Goal: Task Accomplishment & Management: Manage account settings

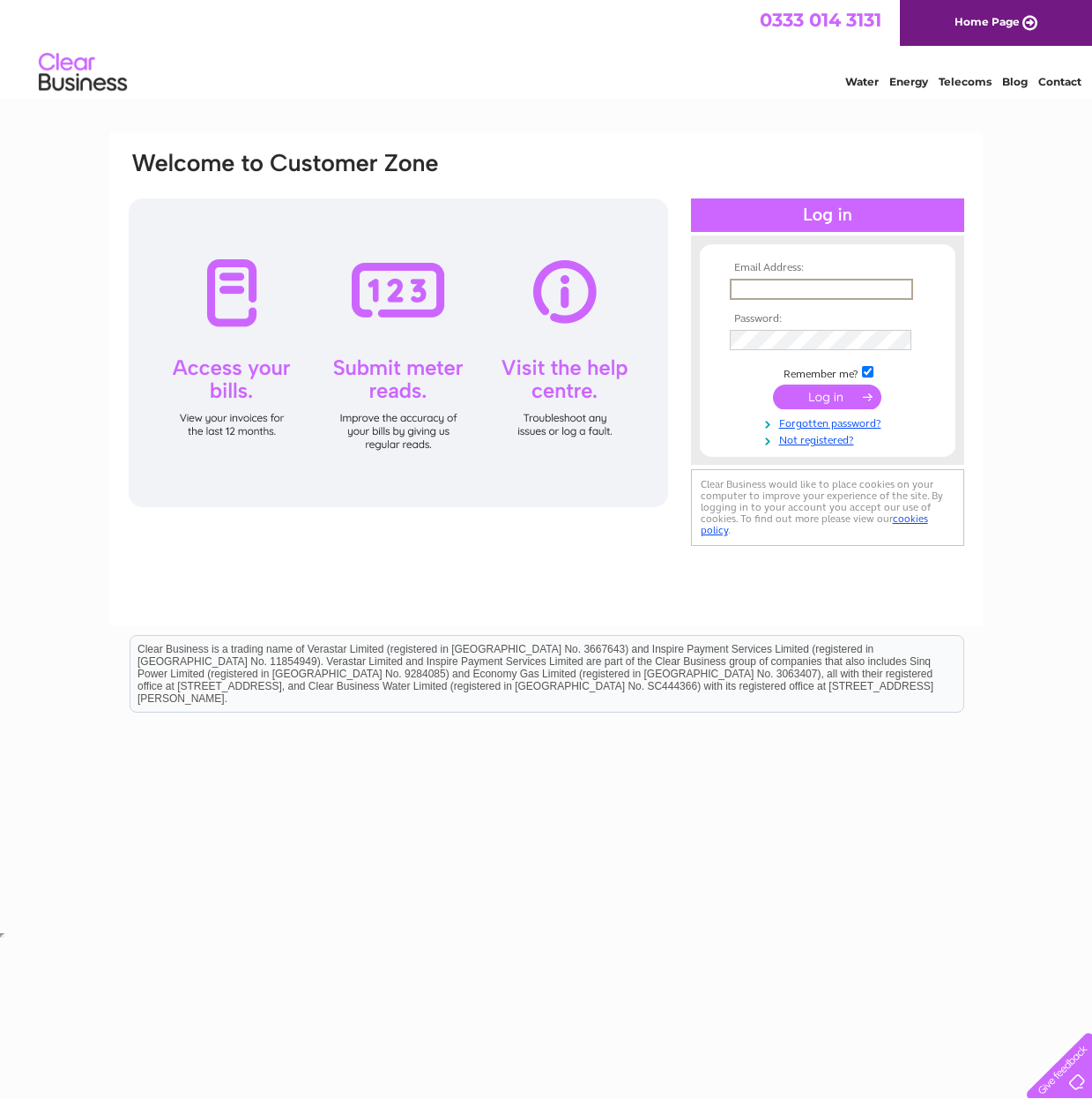
click at [893, 289] on input "text" at bounding box center [821, 290] width 183 height 21
type input "[EMAIL_ADDRESS][DOMAIN_NAME]"
click at [761, 407] on td at bounding box center [827, 395] width 204 height 34
click at [789, 402] on input "submit" at bounding box center [828, 394] width 108 height 24
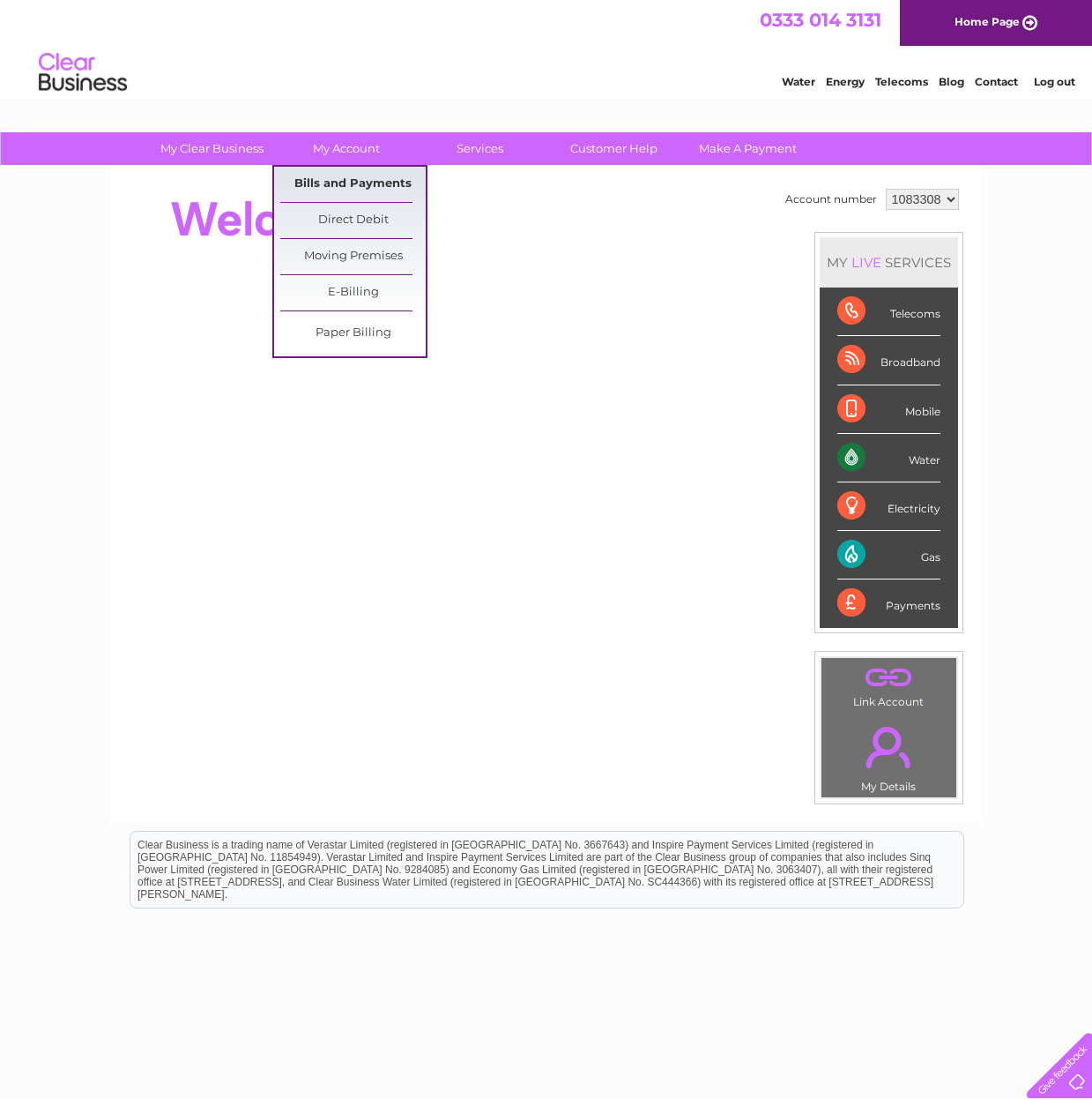
click at [342, 182] on link "Bills and Payments" at bounding box center [353, 184] width 145 height 35
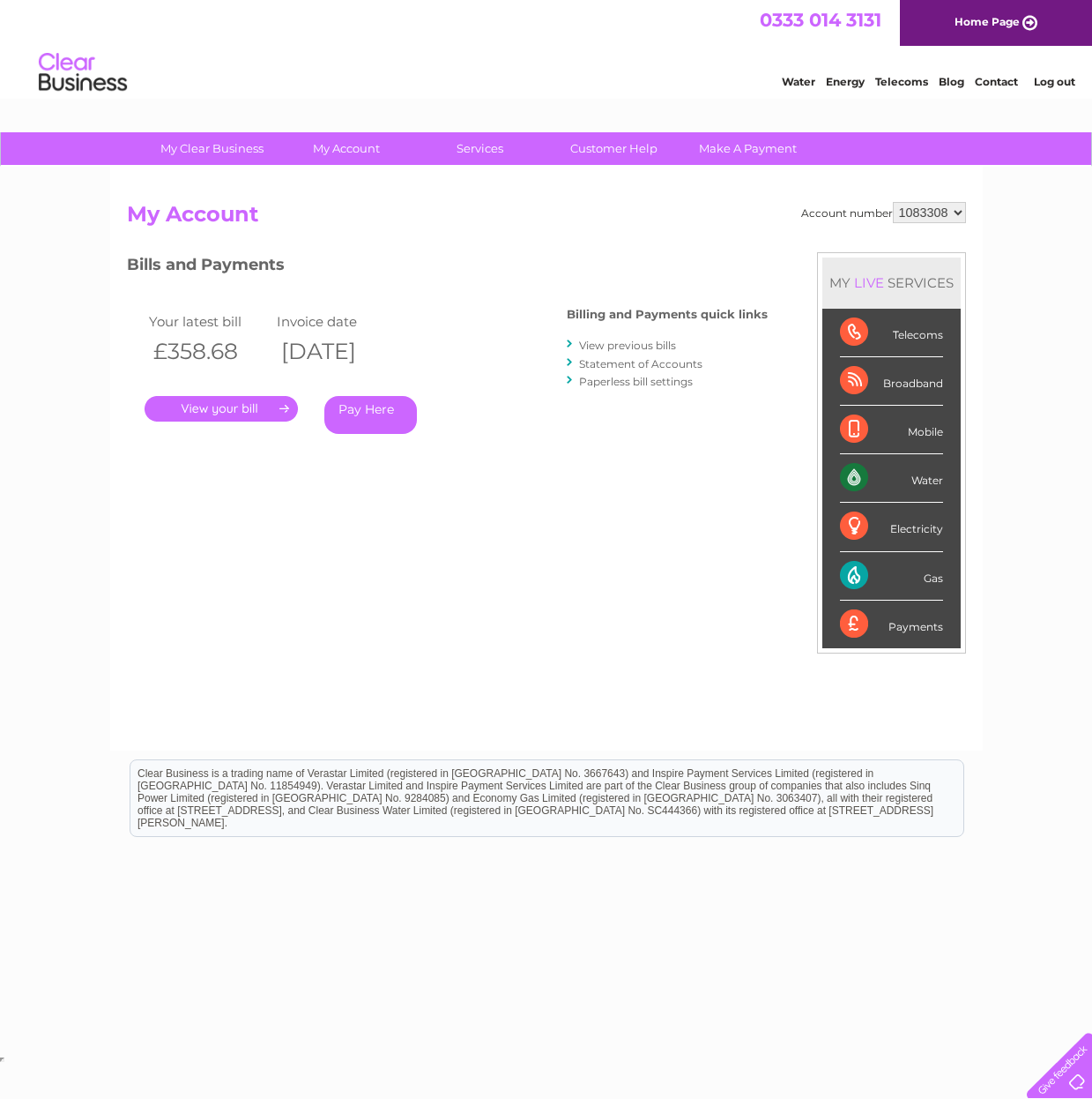
click at [238, 409] on link "." at bounding box center [221, 409] width 153 height 25
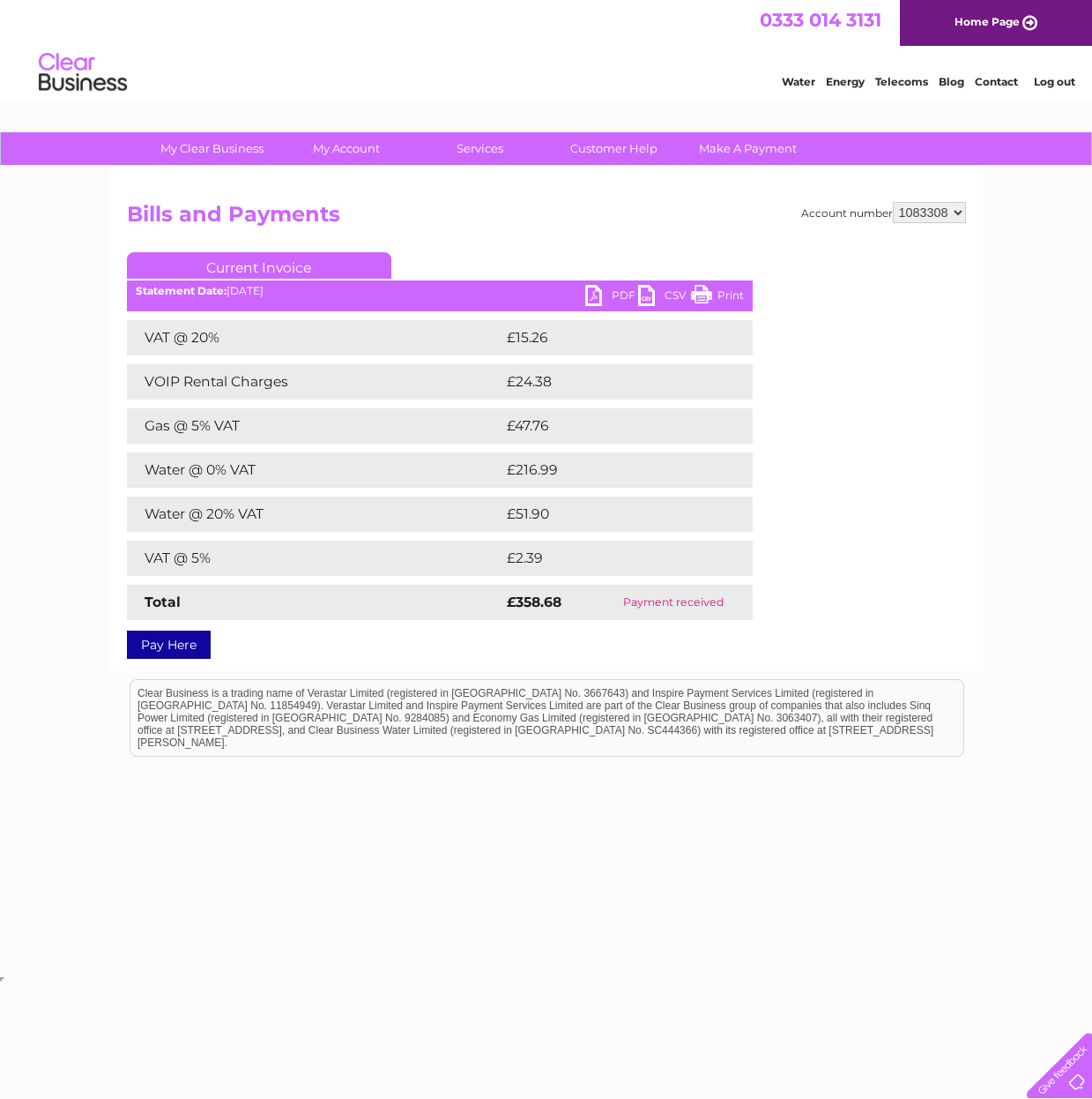
click at [599, 298] on link "PDF" at bounding box center [612, 297] width 53 height 25
